Goal: Information Seeking & Learning: Learn about a topic

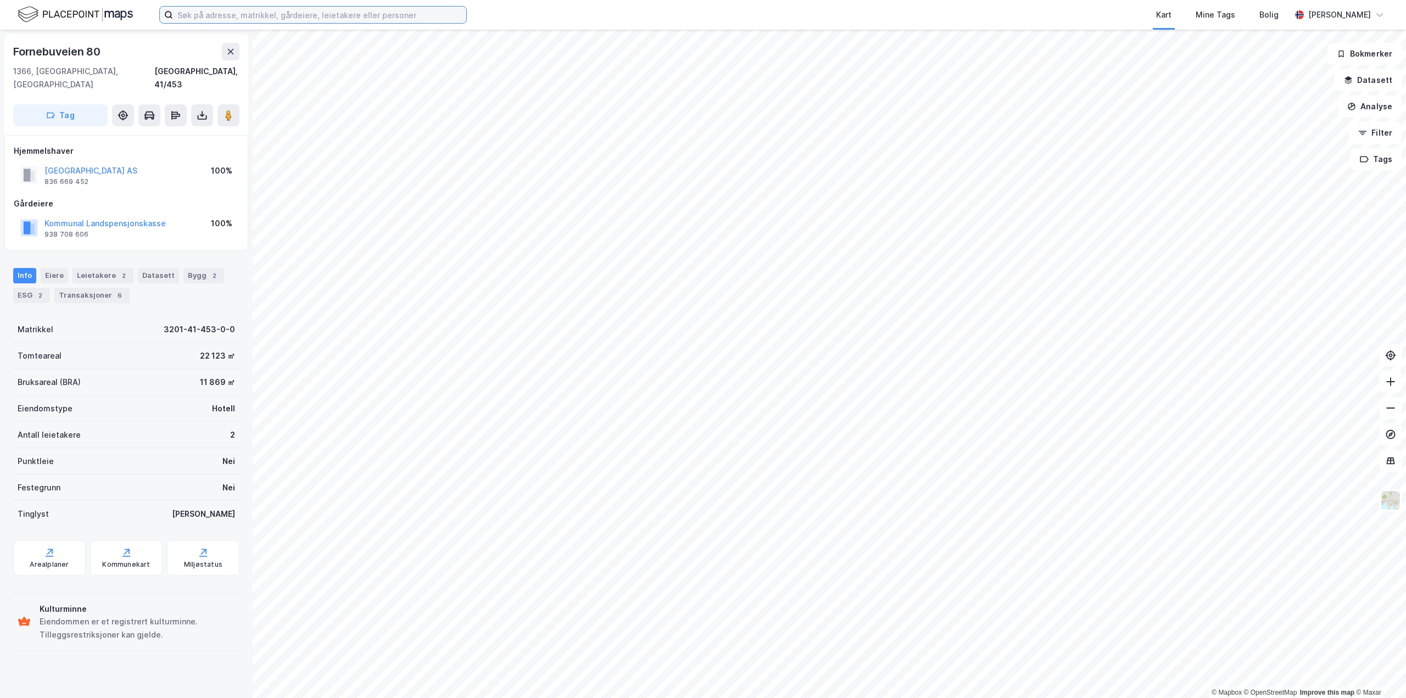
click at [367, 14] on input at bounding box center [319, 15] width 293 height 16
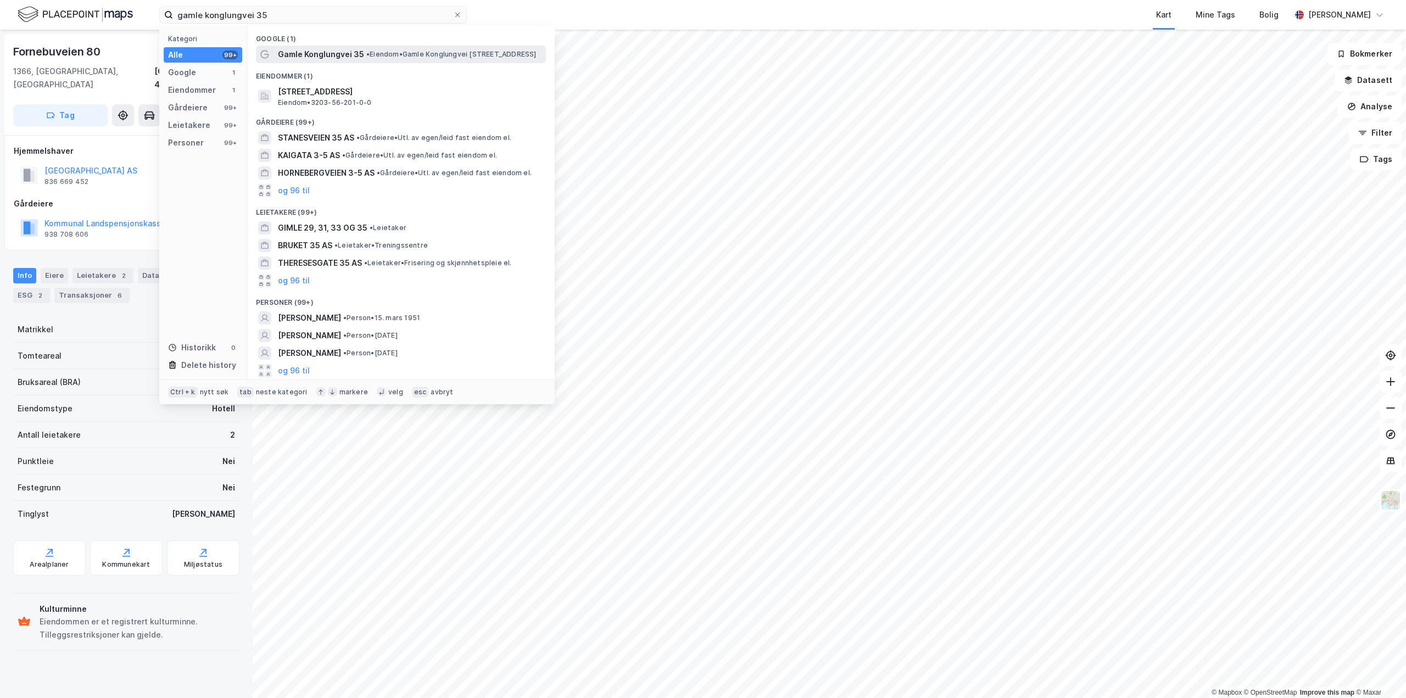
click at [354, 57] on span "Gamle Konglungvei 35" at bounding box center [321, 54] width 86 height 13
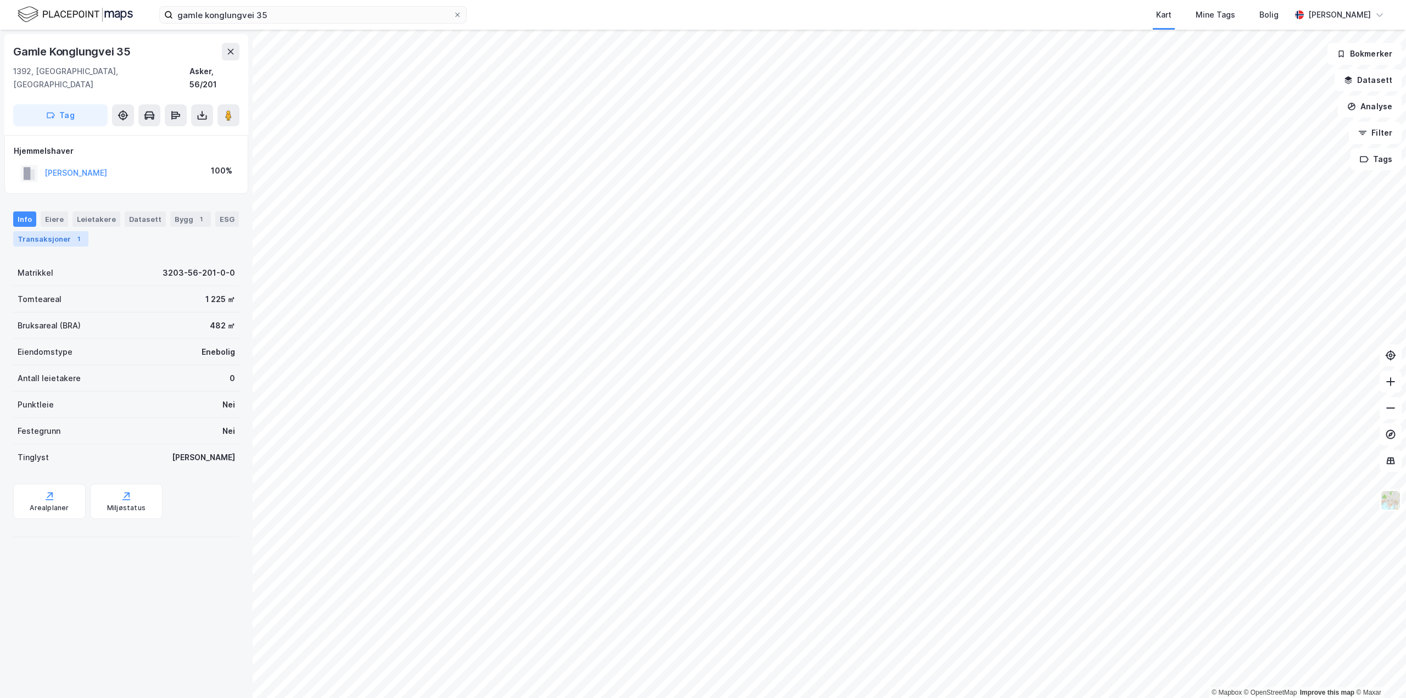
click at [64, 231] on div "Transaksjoner 1" at bounding box center [50, 238] width 75 height 15
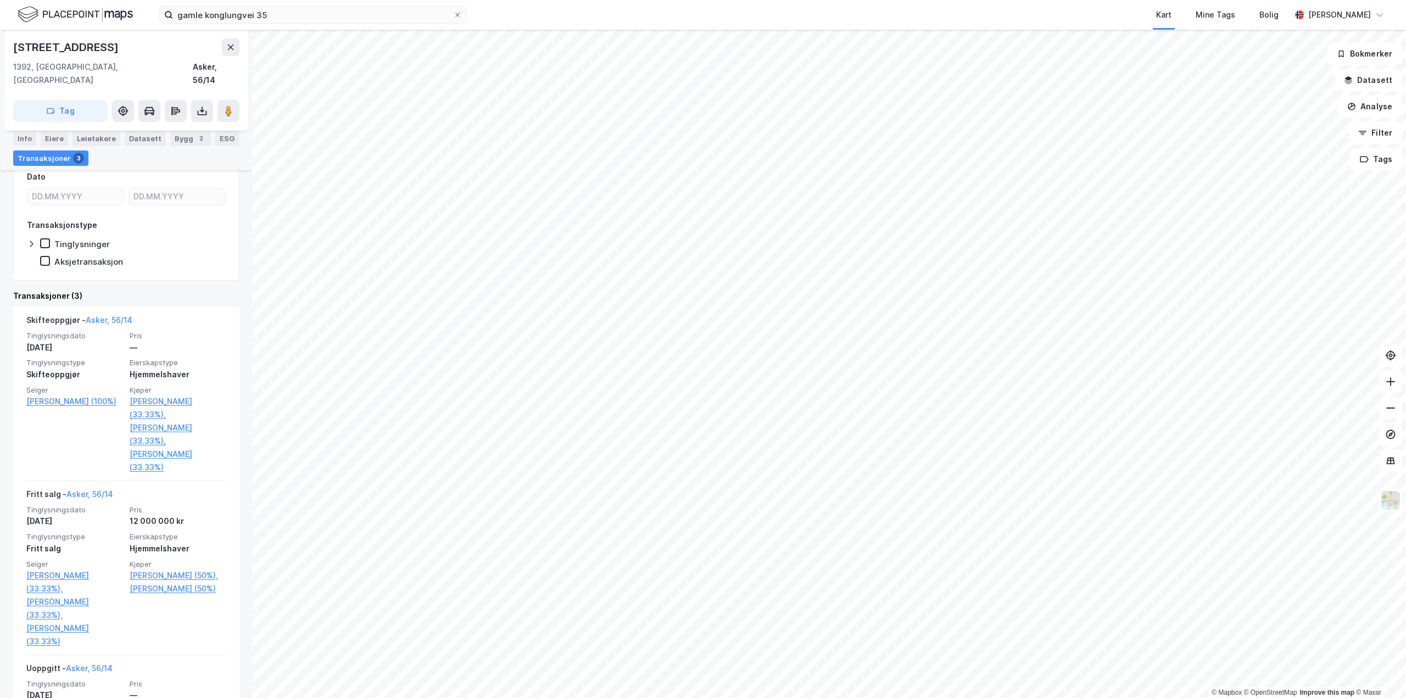
scroll to position [151, 0]
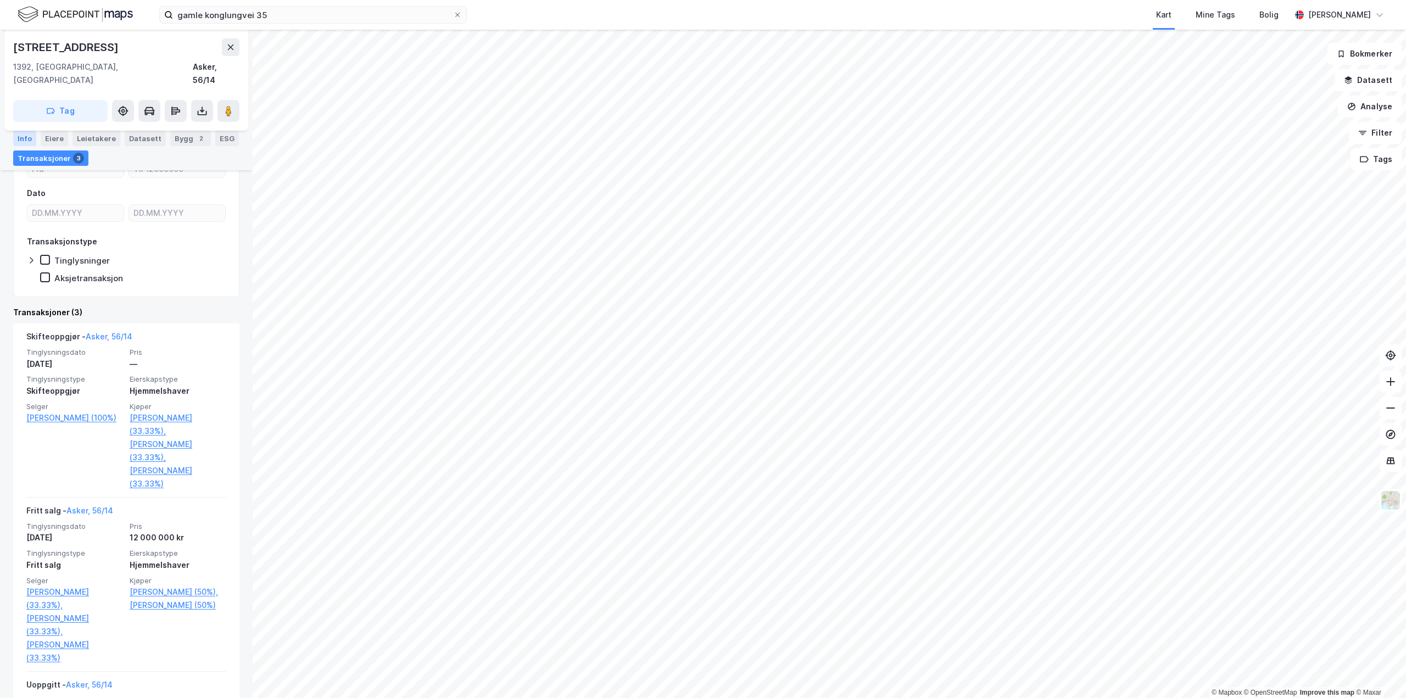
click at [24, 141] on div "Info" at bounding box center [24, 138] width 23 height 15
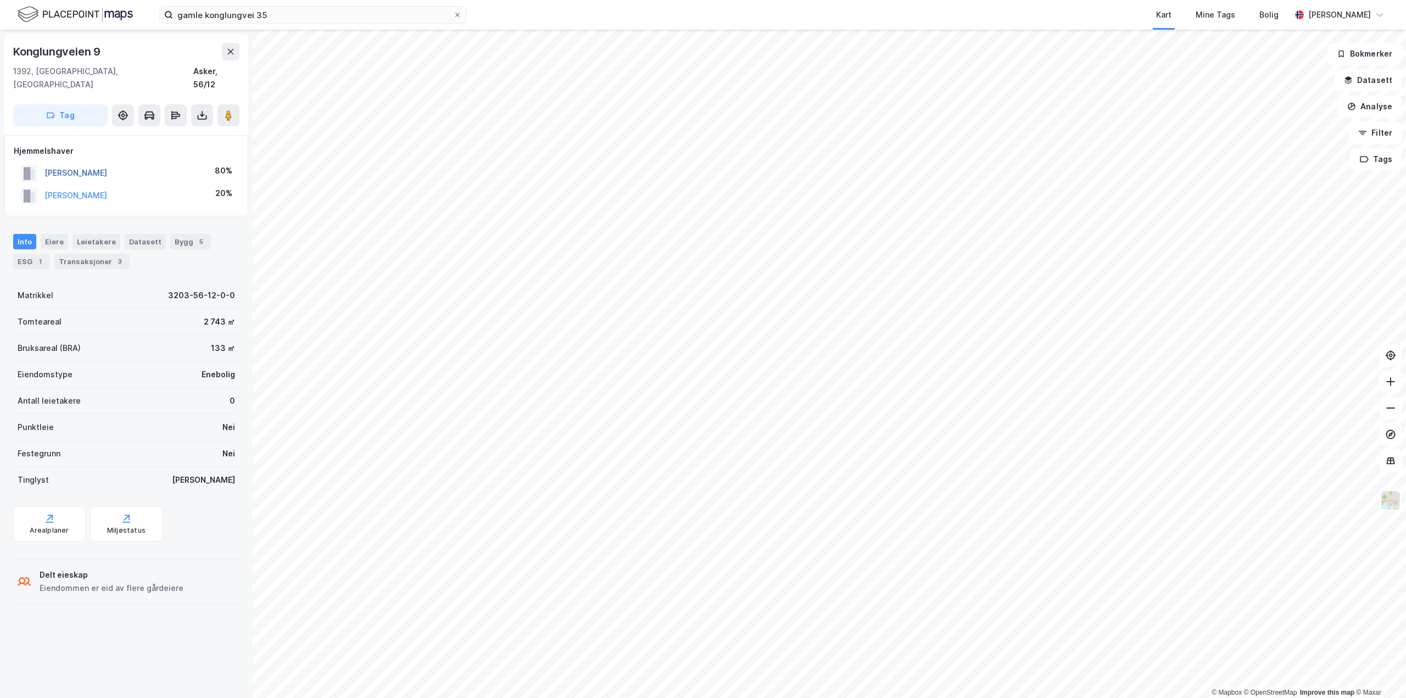
click at [0, 0] on button "[PERSON_NAME]" at bounding box center [0, 0] width 0 height 0
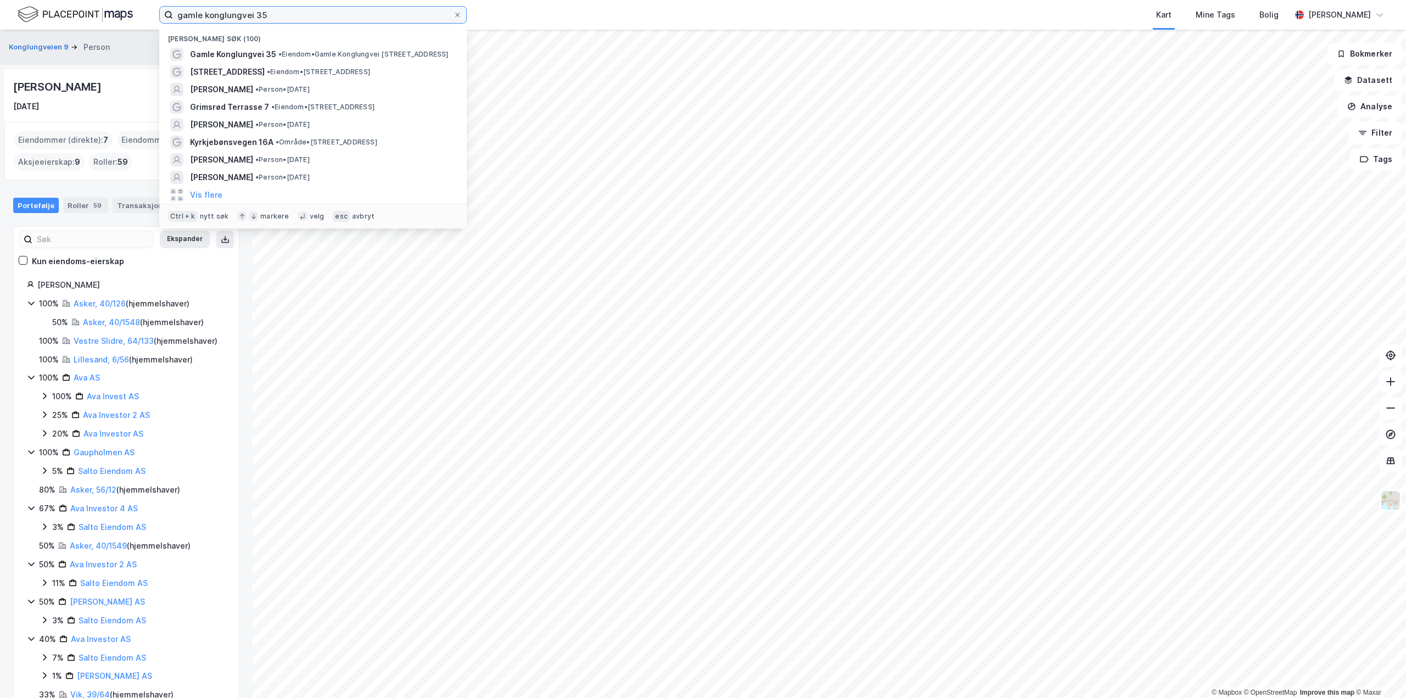
drag, startPoint x: 365, startPoint y: 8, endPoint x: 0, endPoint y: 13, distance: 364.7
click at [0, 13] on div "gamle konglungvei 35 Nylige søk (100) Gamle Konglungvei 35 • Eiendom • [STREET_…" at bounding box center [703, 15] width 1406 height 30
paste input "[PERSON_NAME]"
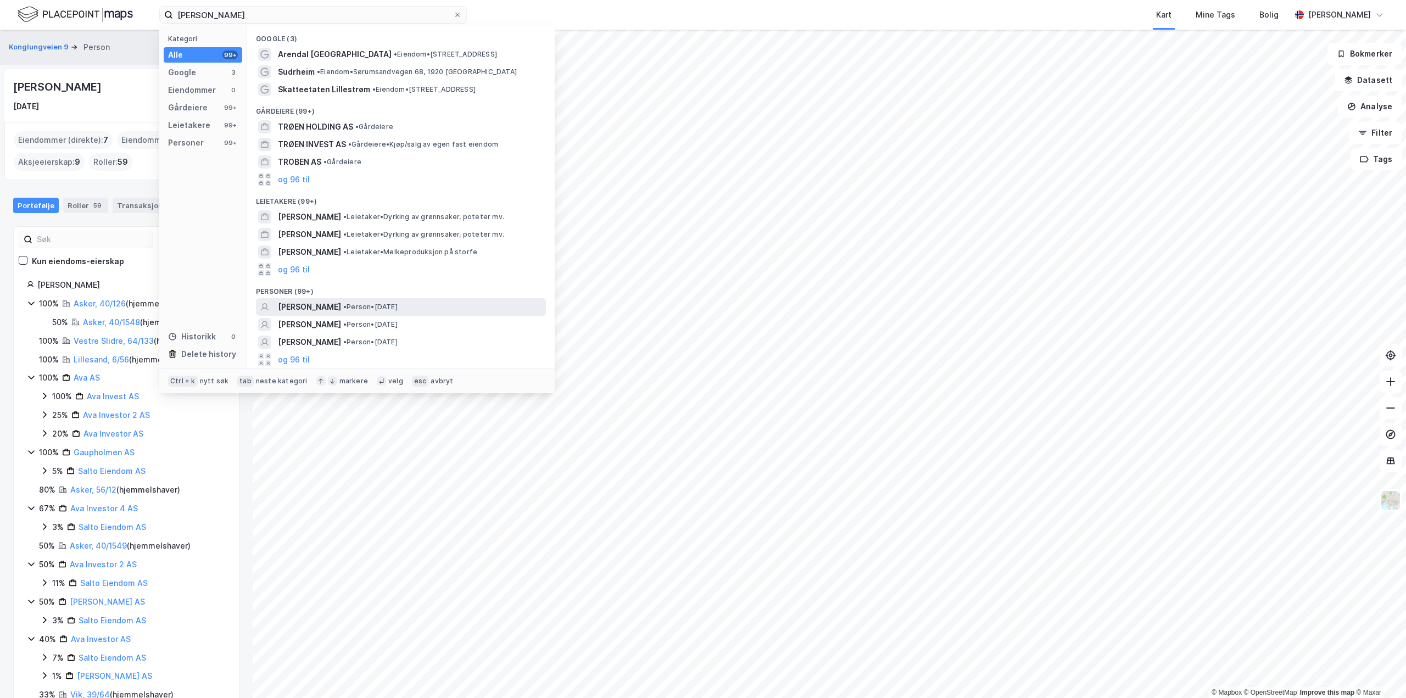
click at [323, 308] on span "[PERSON_NAME]" at bounding box center [309, 306] width 63 height 13
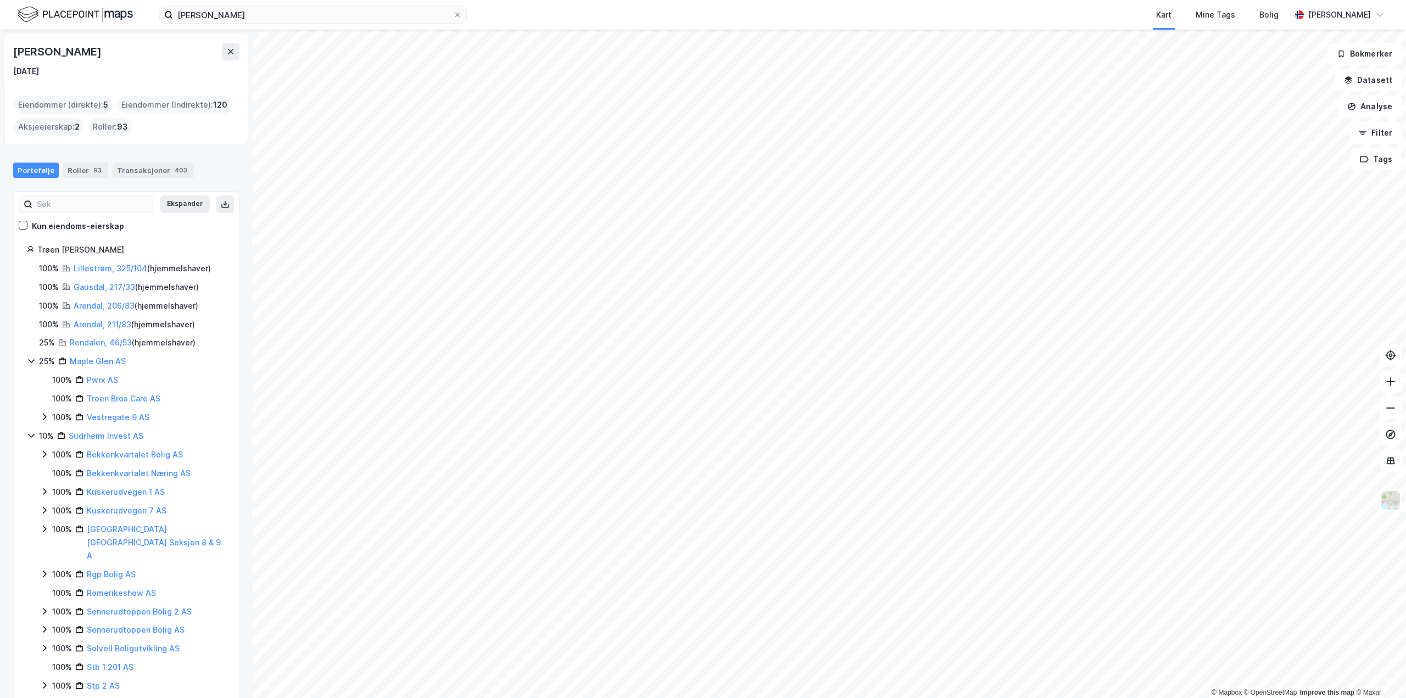
click at [42, 169] on div "Portefølje" at bounding box center [36, 170] width 46 height 15
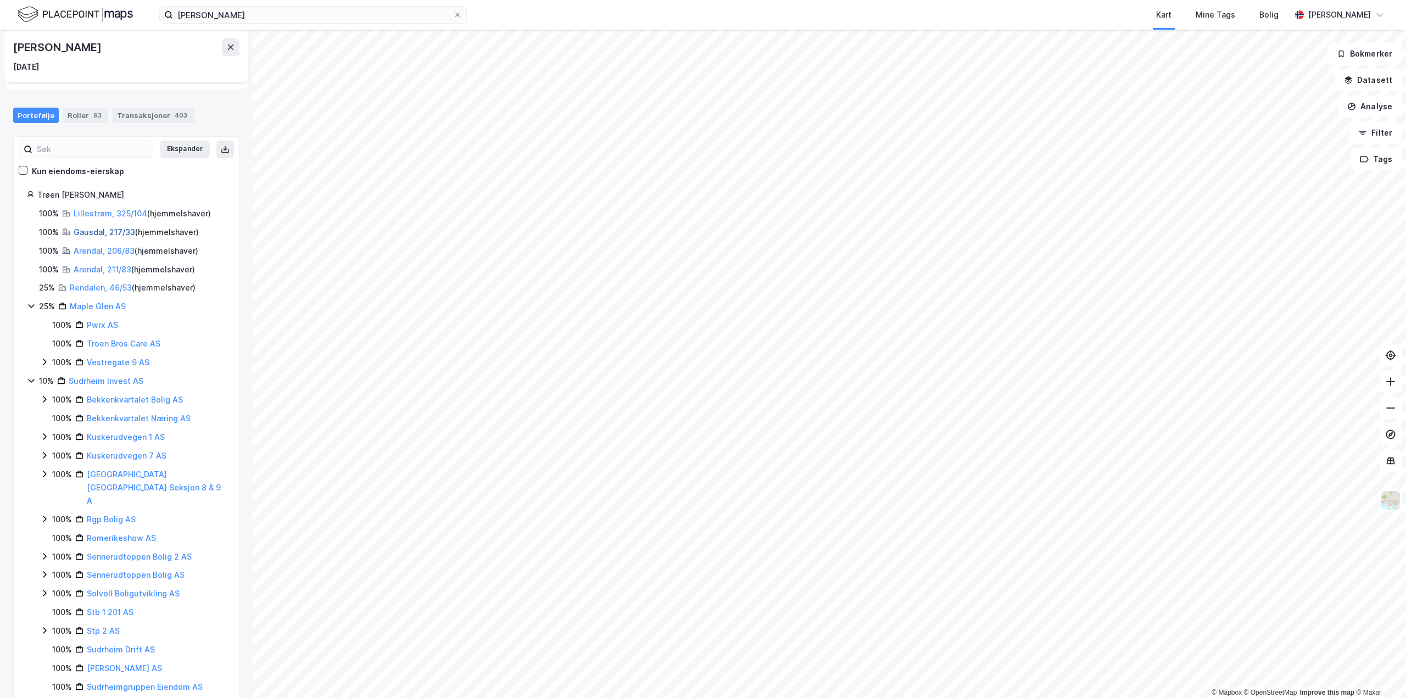
click at [85, 232] on link "Gausdal, 217/33" at bounding box center [105, 231] width 62 height 9
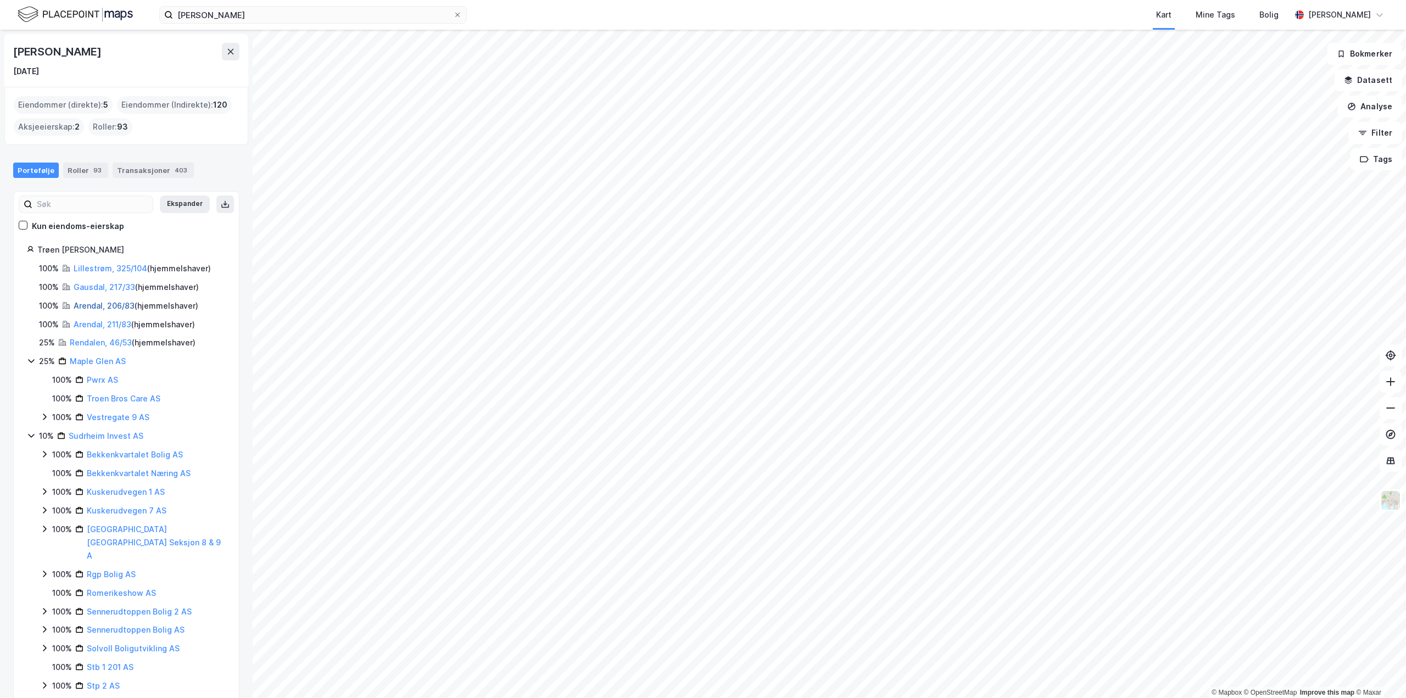
click at [92, 303] on link "Arendal, 206/83" at bounding box center [104, 305] width 61 height 9
click at [87, 327] on link "Arendal, 211/83" at bounding box center [103, 324] width 58 height 9
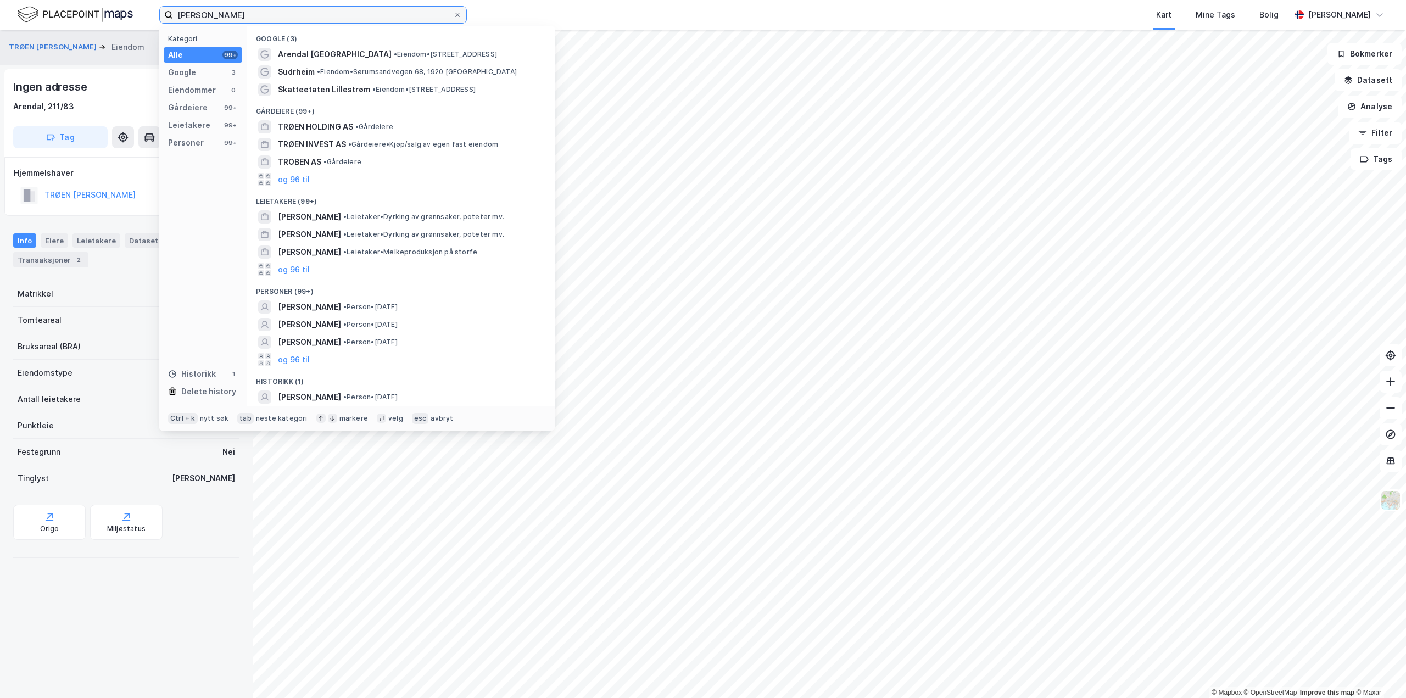
drag, startPoint x: 272, startPoint y: 19, endPoint x: 0, endPoint y: -58, distance: 282.6
click at [0, 0] on html "[PERSON_NAME] Kategori Alle 99+ Google 3 Eiendommer 0 Gårdeiere 99+ Leietakere …" at bounding box center [703, 349] width 1406 height 698
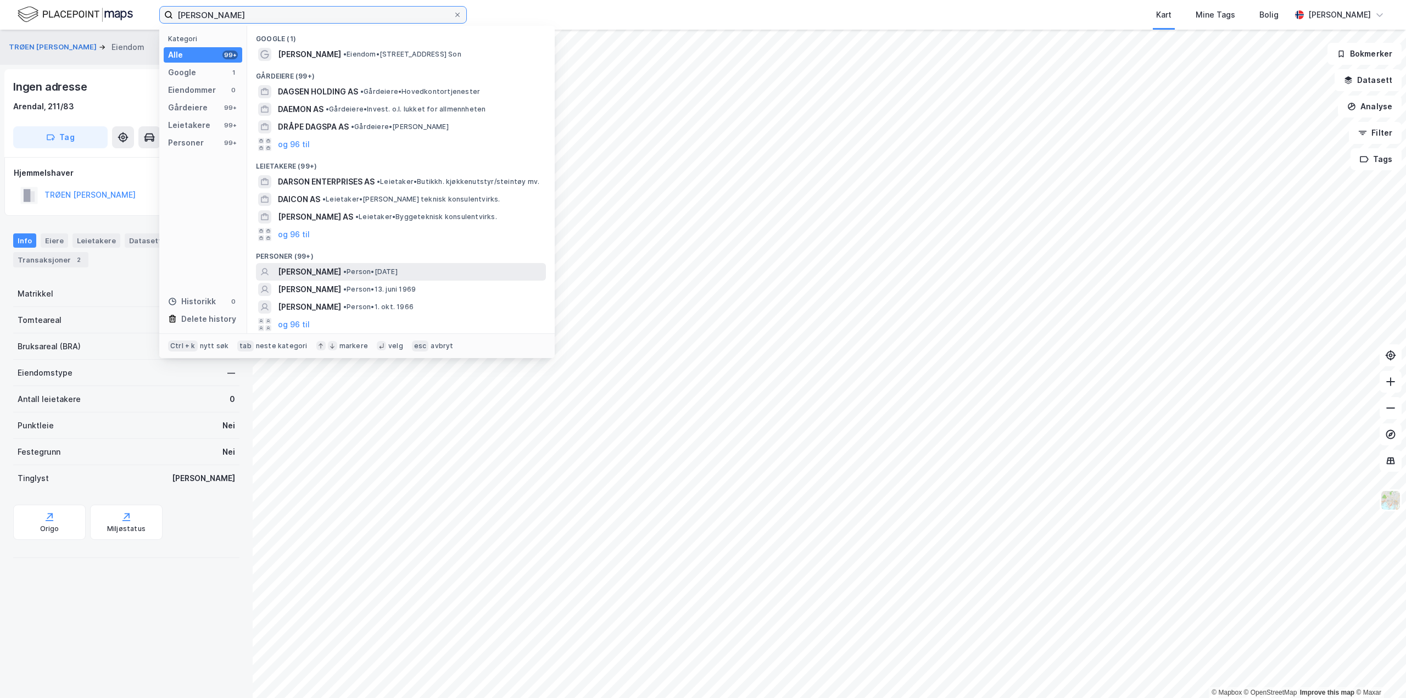
type input "[PERSON_NAME]"
click at [341, 273] on span "[PERSON_NAME]" at bounding box center [309, 271] width 63 height 13
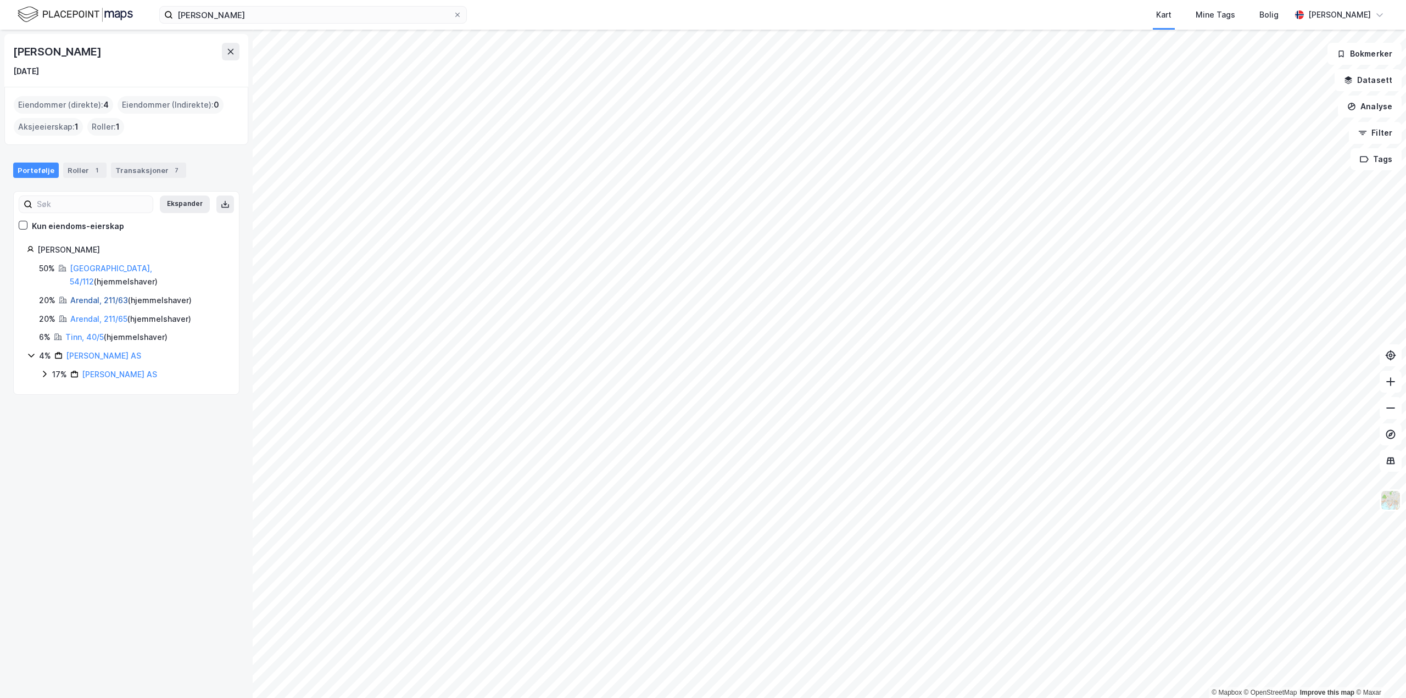
click at [89, 295] on link "Arendal, 211/63" at bounding box center [99, 299] width 58 height 9
